Goal: Check status: Check status

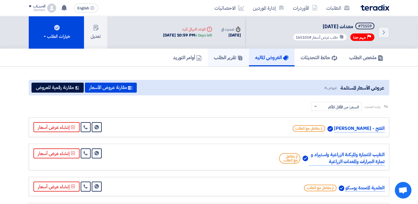
click at [230, 58] on h5 "تقرير الطلب" at bounding box center [228, 57] width 29 height 6
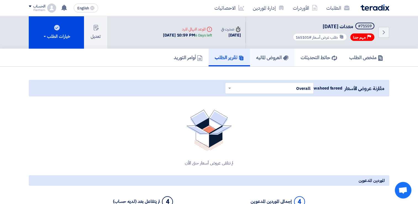
click at [269, 59] on h5 "العروض الماليه" at bounding box center [272, 57] width 32 height 6
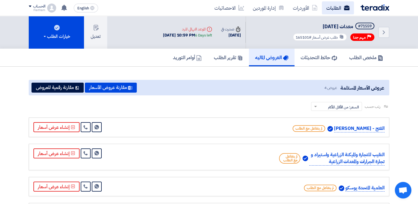
click at [333, 8] on link "الطلبات" at bounding box center [338, 7] width 32 height 13
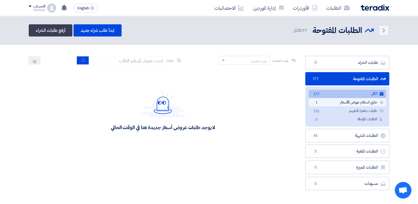
click at [332, 103] on link "جاري استلام عروض الأسعار جاري استلام عروض الأسعار 1" at bounding box center [347, 102] width 77 height 8
